Goal: Transaction & Acquisition: Purchase product/service

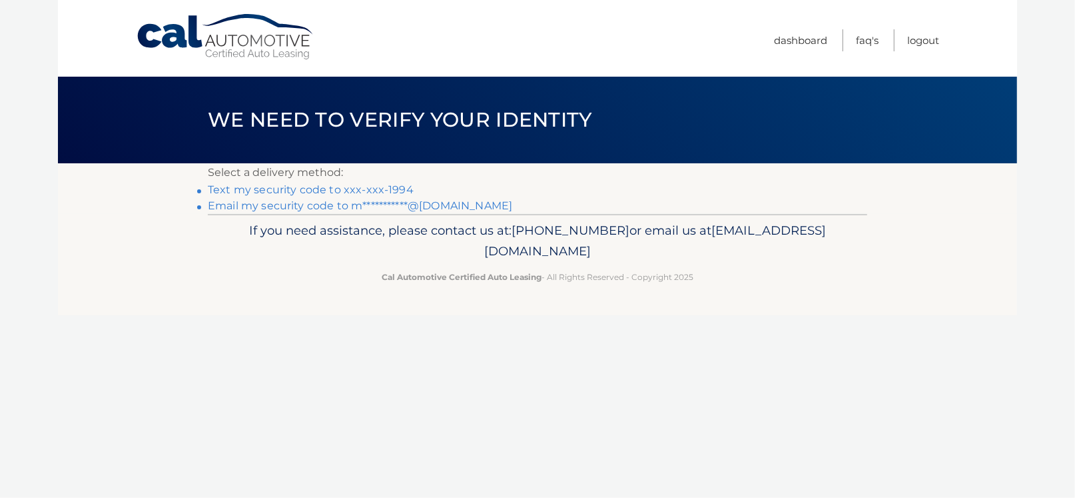
click at [294, 193] on link "Text my security code to xxx-xxx-1994" at bounding box center [311, 189] width 206 height 13
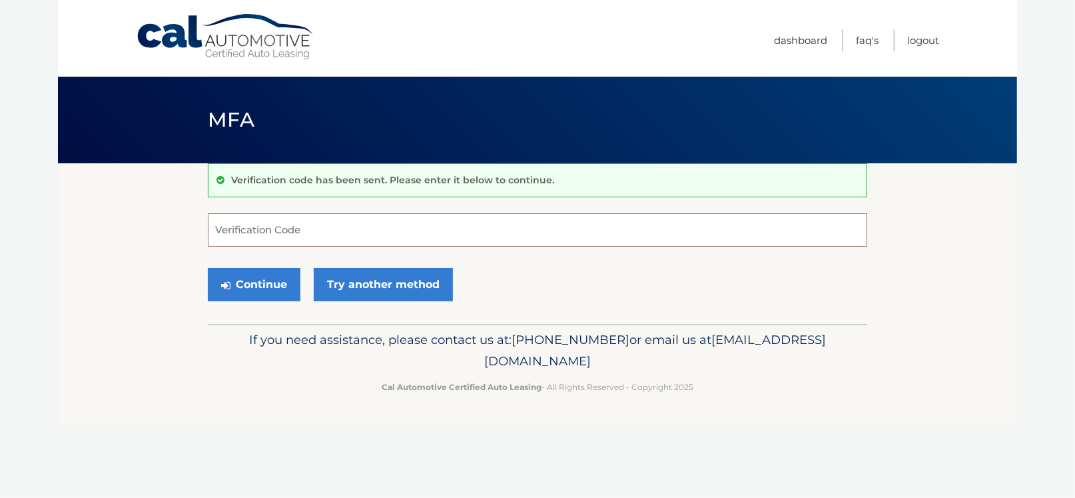
click at [286, 236] on input "Verification Code" at bounding box center [537, 229] width 659 height 33
type input "463318"
click at [274, 291] on button "Continue" at bounding box center [254, 284] width 93 height 33
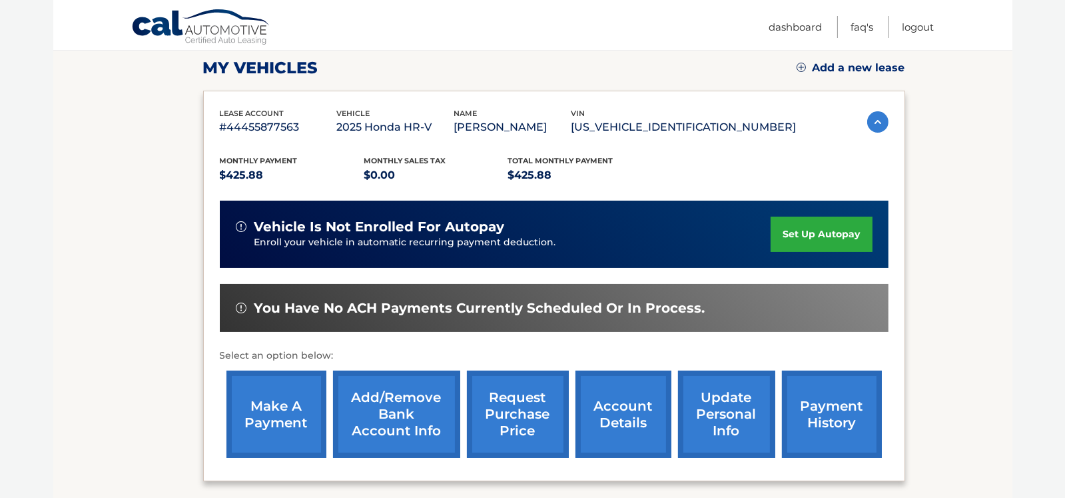
scroll to position [306, 0]
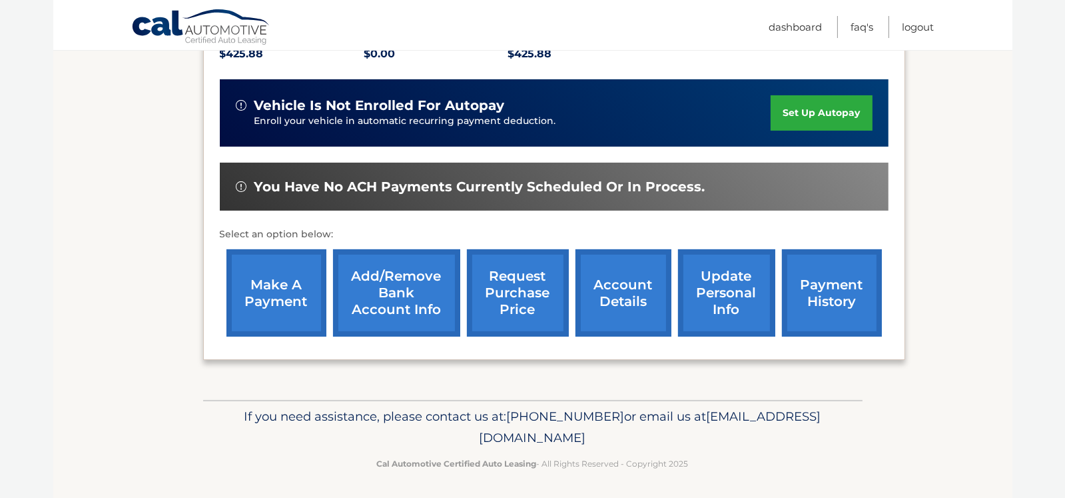
click at [272, 304] on link "make a payment" at bounding box center [276, 292] width 100 height 87
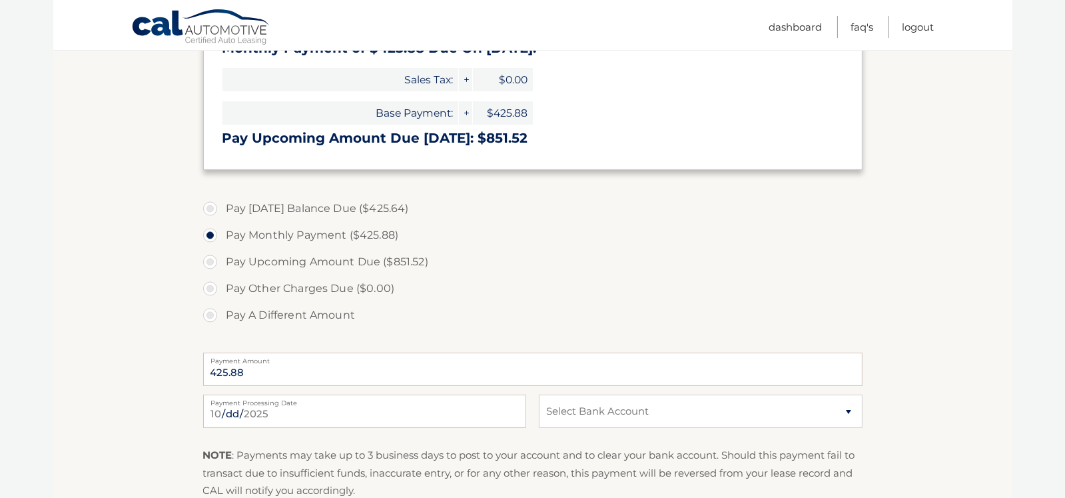
scroll to position [332, 0]
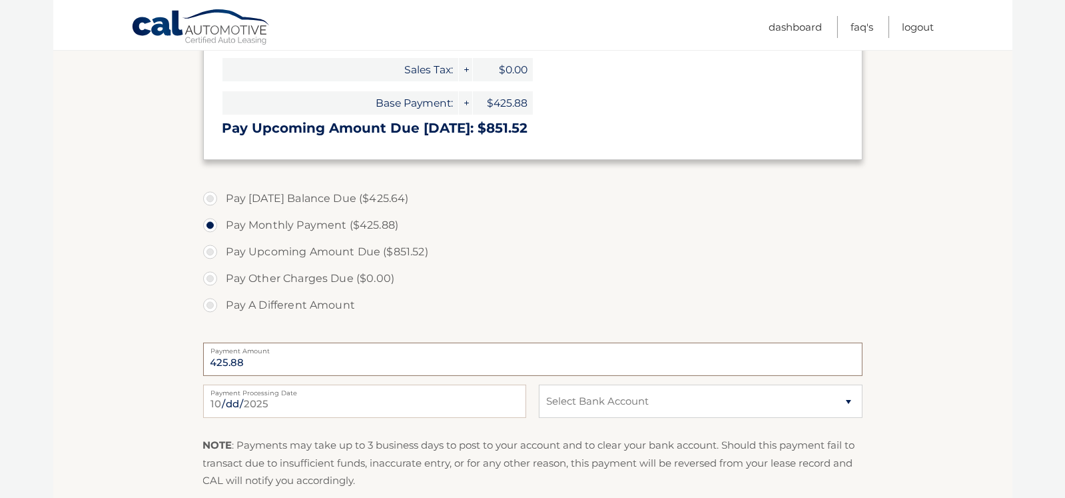
click at [306, 361] on input "425.88" at bounding box center [532, 358] width 659 height 33
click at [210, 303] on label "Pay A Different Amount" at bounding box center [532, 305] width 659 height 27
click at [210, 303] on input "Pay A Different Amount" at bounding box center [214, 302] width 13 height 21
radio input "true"
type input "426.00"
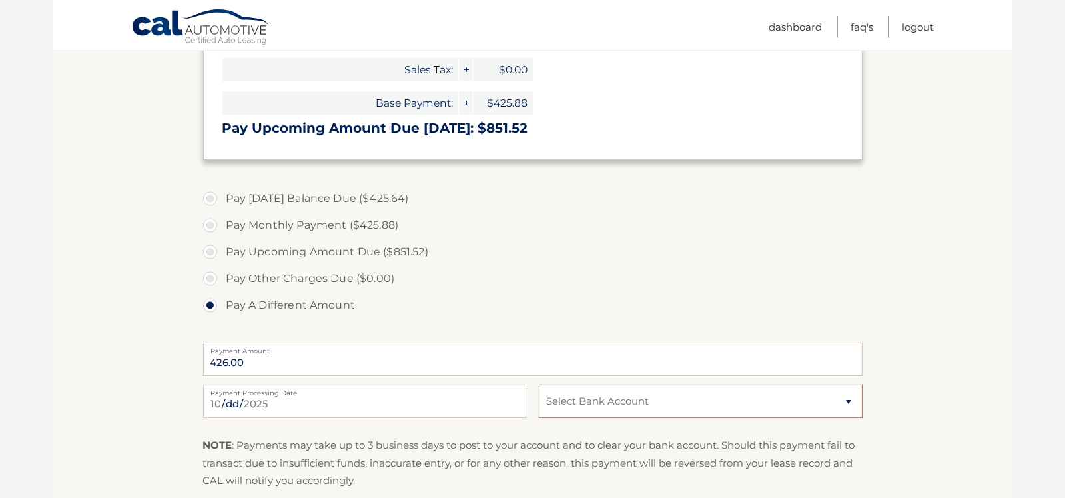
click at [580, 410] on select "Select Bank Account Checking JPMORGAN CHASE BANK, NA *****2165 Savings JPMORGAN…" at bounding box center [700, 400] width 323 height 33
select select "ZjJhNWZkYjMtMzM5Yy00YzcyLWI4NzEtM2FmYzRjZjQ3OTk2"
click at [539, 384] on select "Select Bank Account Checking JPMORGAN CHASE BANK, NA *****2165 Savings JPMORGAN…" at bounding box center [700, 400] width 323 height 33
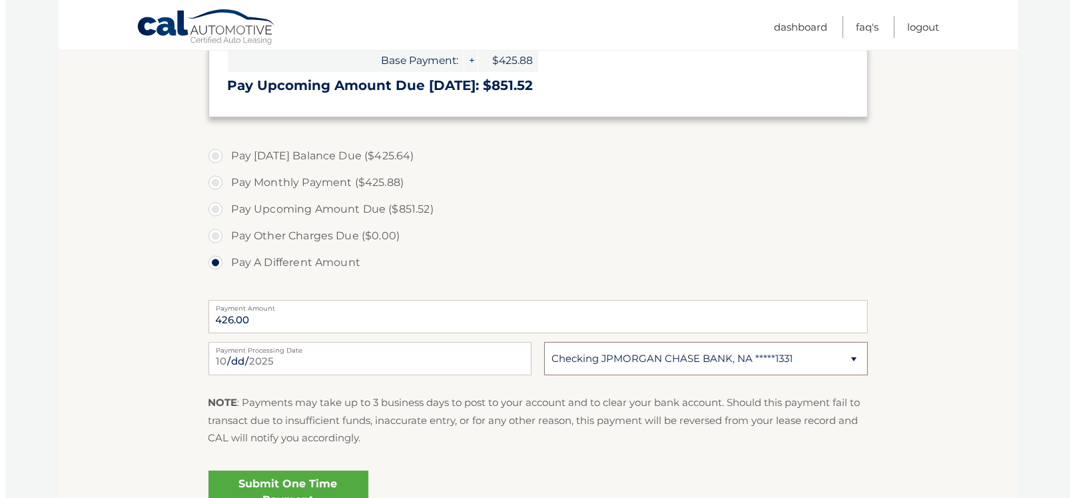
scroll to position [466, 0]
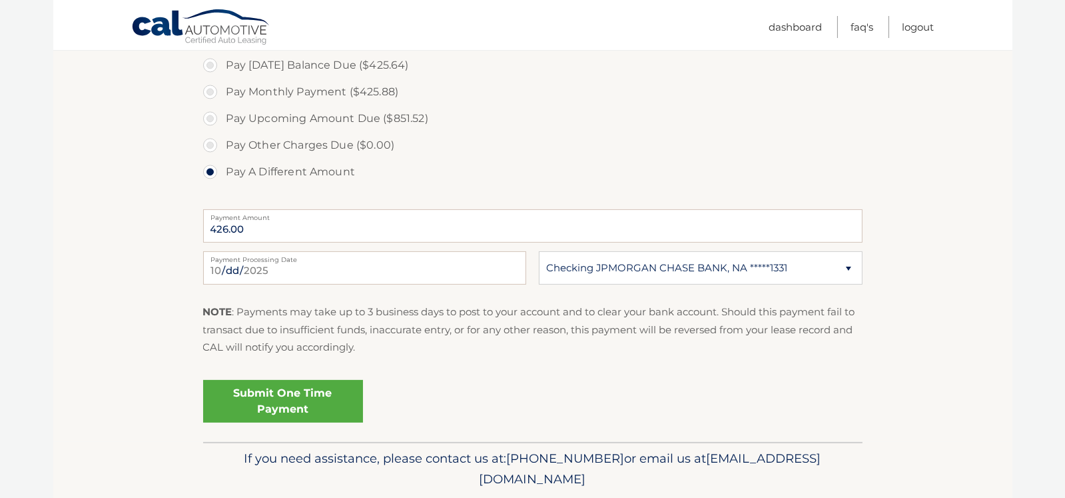
click at [304, 381] on link "Submit One Time Payment" at bounding box center [283, 401] width 160 height 43
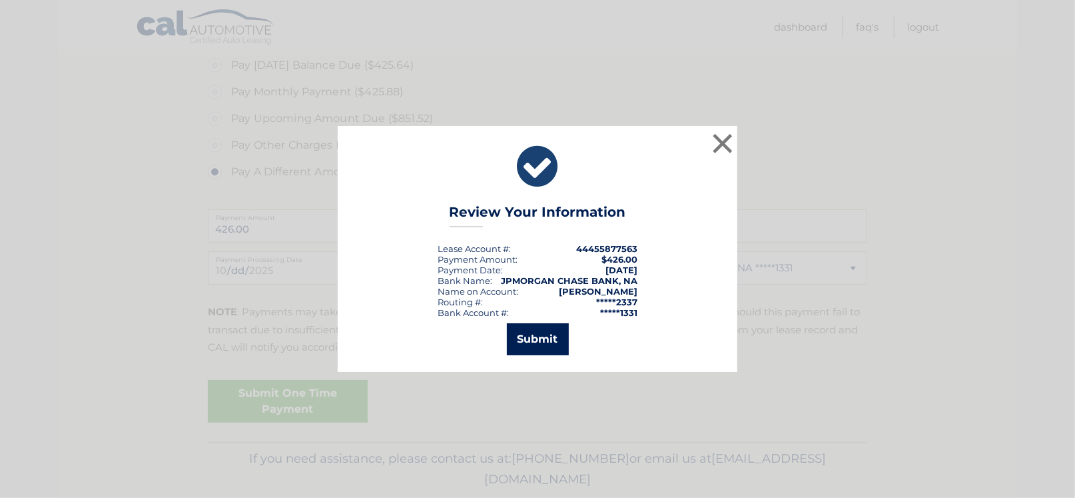
click at [536, 327] on button "Submit" at bounding box center [538, 339] width 62 height 32
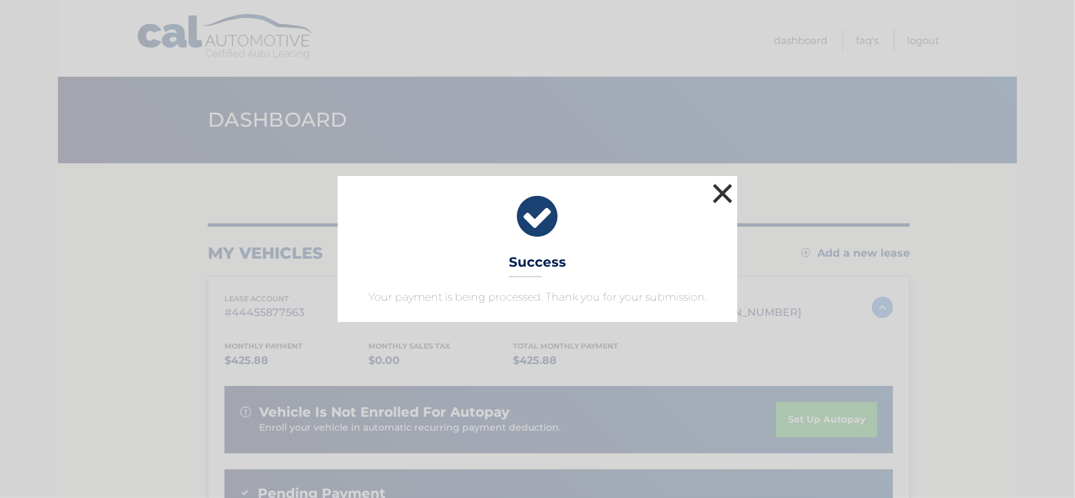
click at [725, 188] on button "×" at bounding box center [722, 193] width 27 height 27
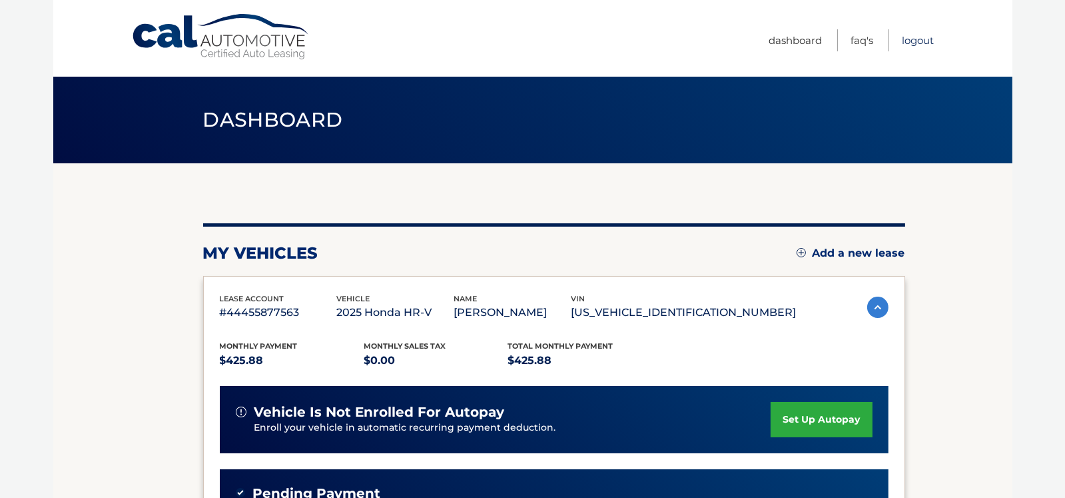
click at [928, 41] on link "Logout" at bounding box center [919, 40] width 32 height 22
